Goal: Find specific page/section: Find specific page/section

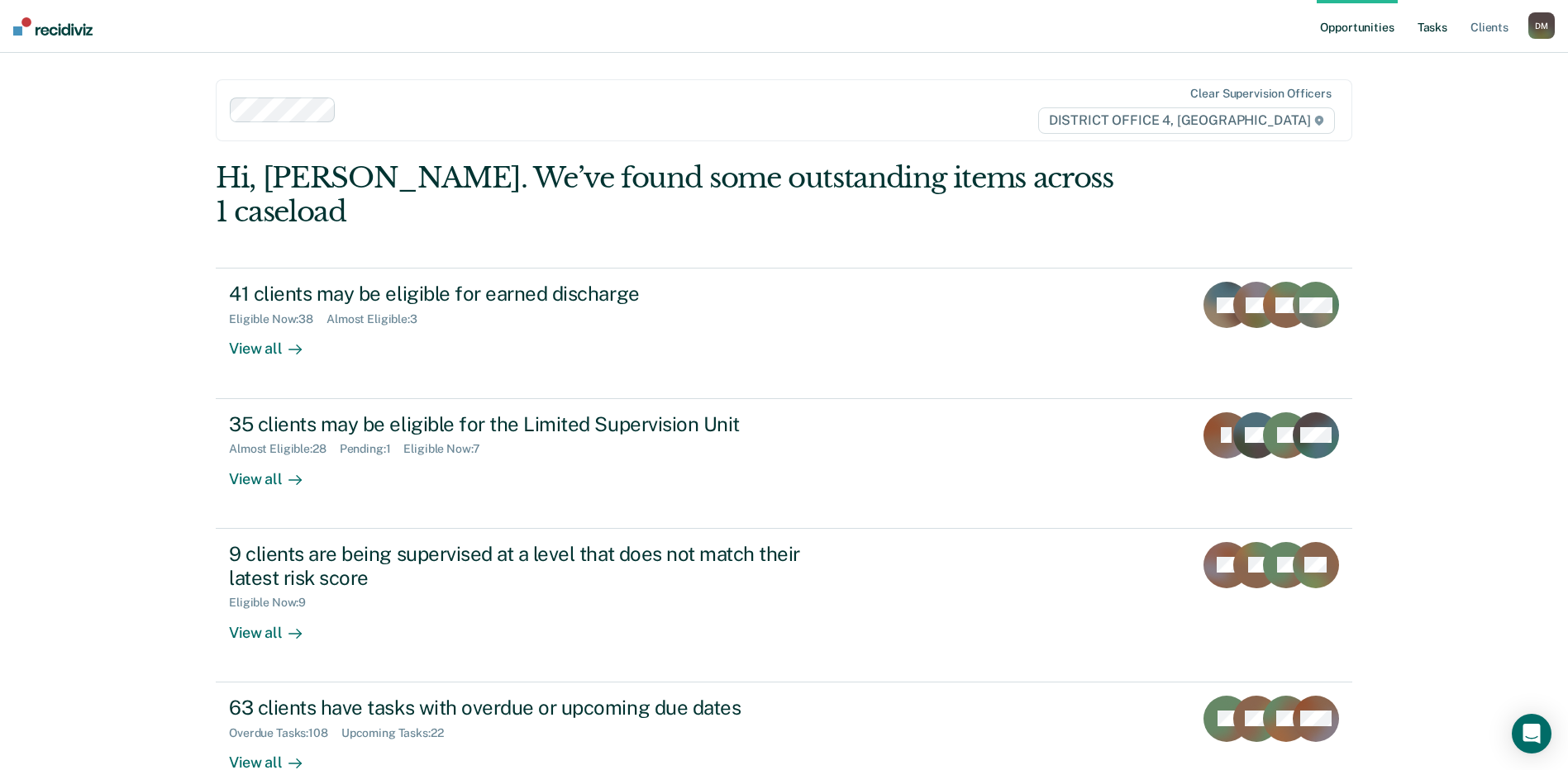
click at [1442, 28] on link "Tasks" at bounding box center [1433, 26] width 36 height 53
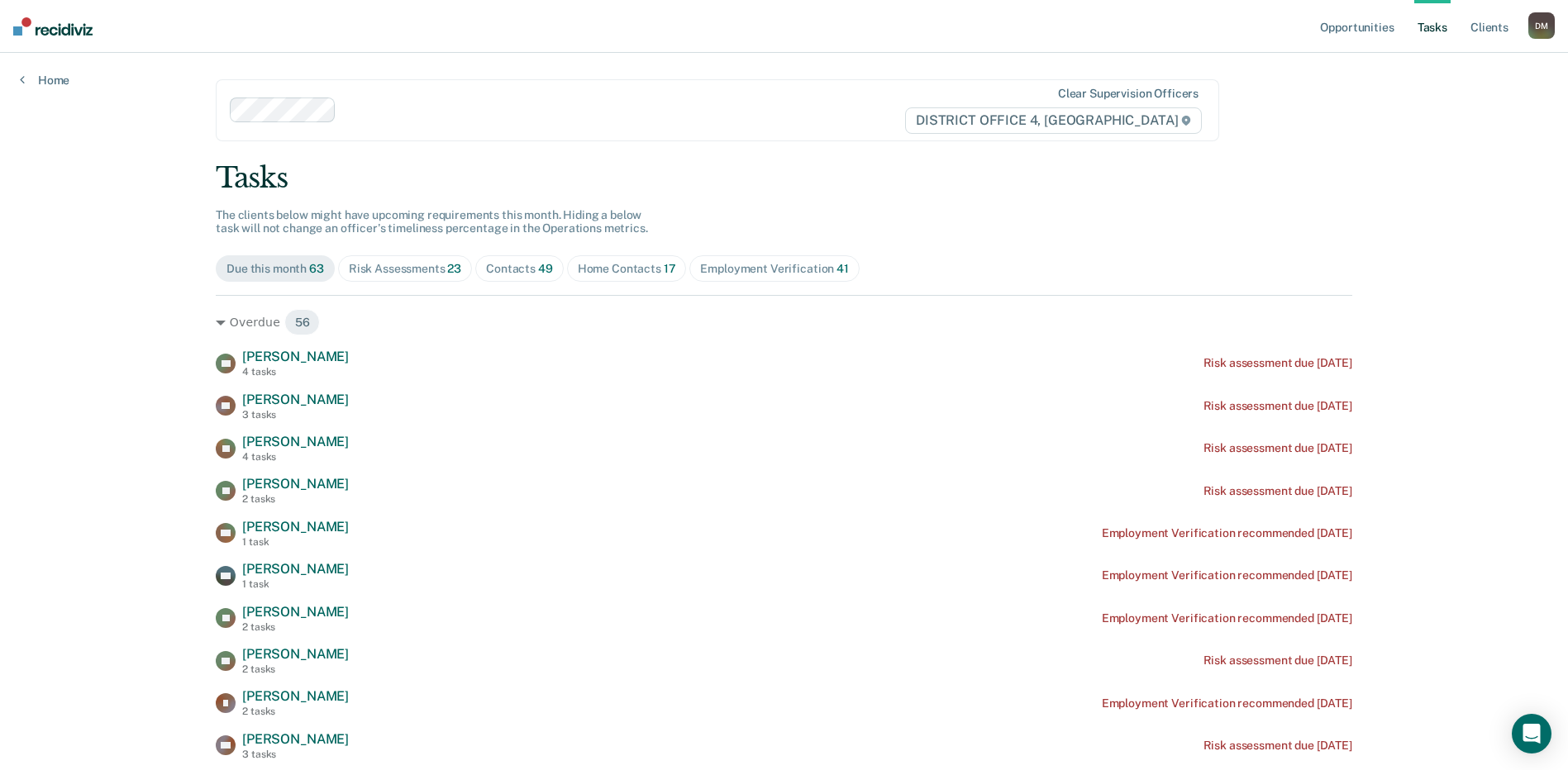
click at [538, 277] on span "Contacts 49" at bounding box center [520, 268] width 88 height 27
